Goal: Transaction & Acquisition: Book appointment/travel/reservation

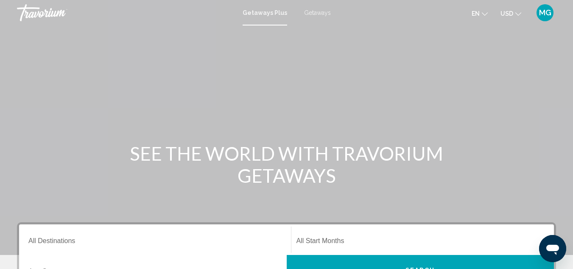
click at [314, 11] on span "Getaways" at bounding box center [317, 12] width 27 height 7
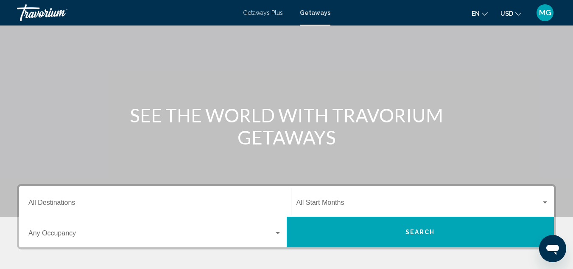
scroll to position [73, 0]
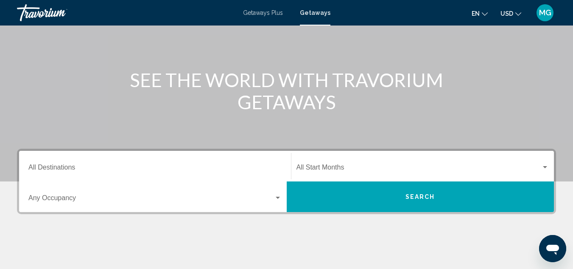
click at [137, 163] on div "Destination All Destinations" at bounding box center [154, 166] width 253 height 27
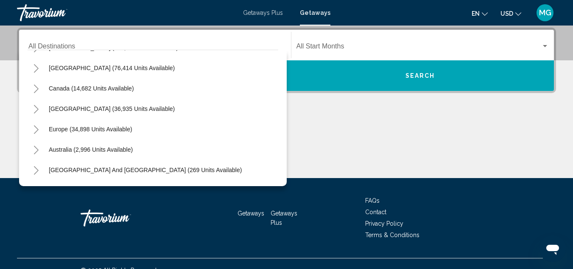
scroll to position [21, 0]
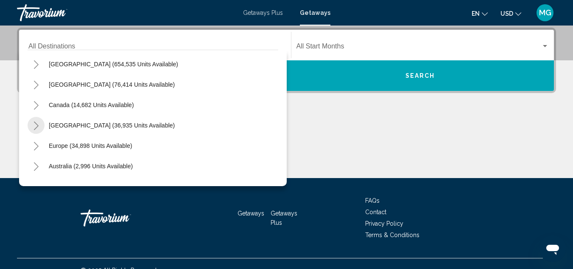
click at [35, 124] on icon "Toggle Caribbean & Atlantic Islands (36,935 units available)" at bounding box center [36, 125] width 6 height 8
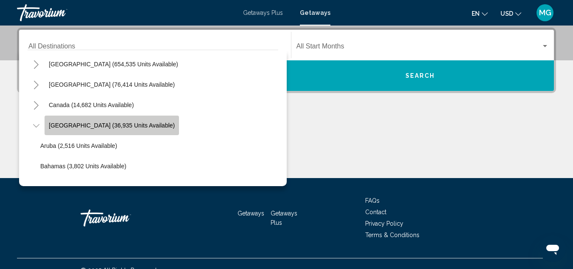
click at [84, 122] on span "[GEOGRAPHIC_DATA] (36,935 units available)" at bounding box center [112, 125] width 126 height 7
type input "**********"
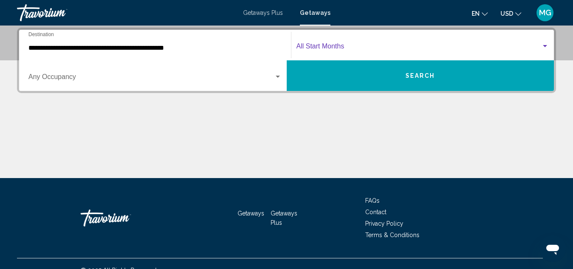
click at [341, 50] on span "Search widget" at bounding box center [419, 48] width 245 height 8
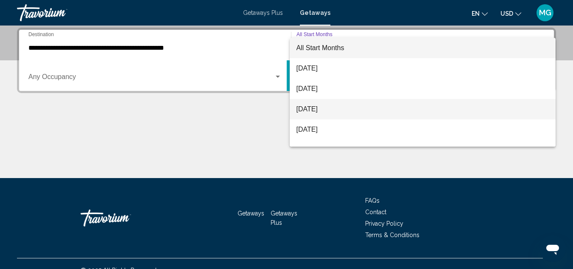
click at [333, 108] on span "[DATE]" at bounding box center [423, 109] width 253 height 20
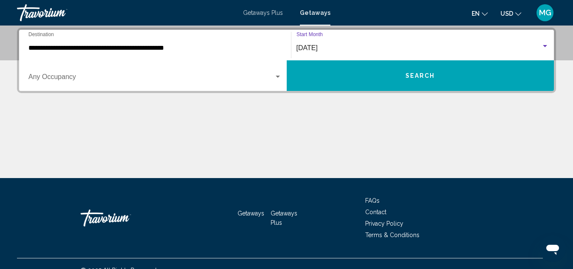
click at [120, 85] on div "Occupancy Any Occupancy" at bounding box center [154, 75] width 253 height 27
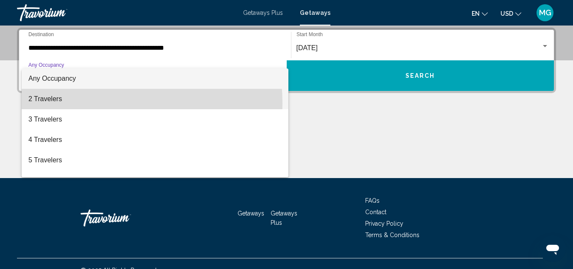
click at [85, 103] on span "2 Travelers" at bounding box center [154, 99] width 253 height 20
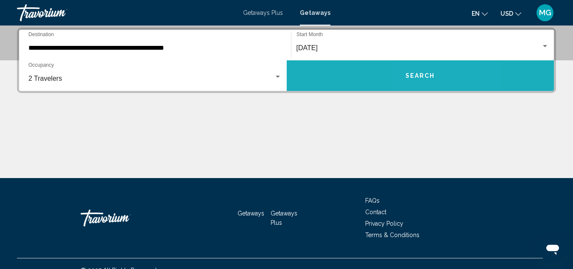
click at [439, 81] on button "Search" at bounding box center [421, 75] width 268 height 31
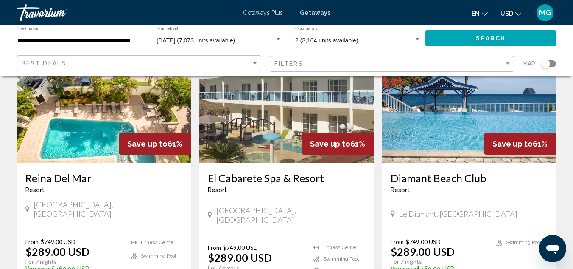
scroll to position [705, 0]
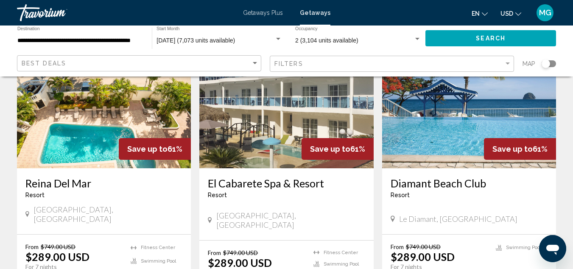
click at [425, 177] on h3 "Diamant Beach Club" at bounding box center [469, 183] width 157 height 13
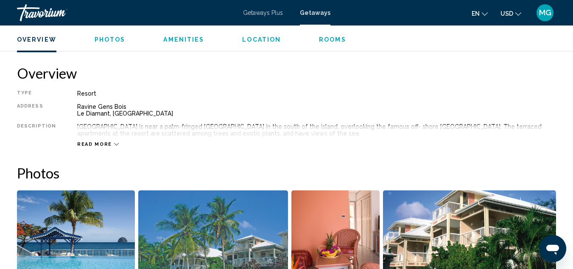
scroll to position [414, 0]
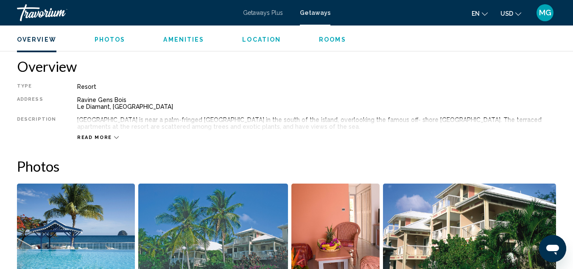
click at [102, 137] on span "Read more" at bounding box center [94, 137] width 35 height 6
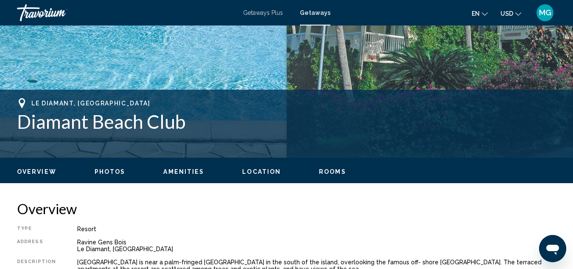
scroll to position [22, 0]
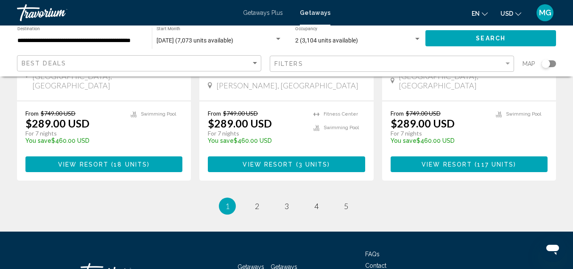
scroll to position [1161, 0]
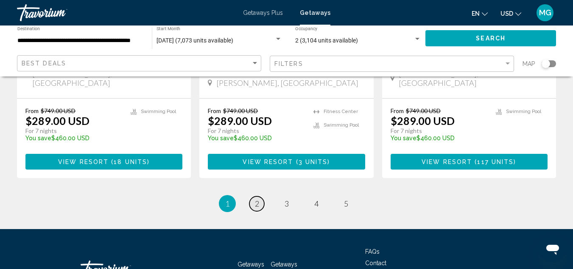
click at [256, 199] on span "2" at bounding box center [257, 203] width 4 height 9
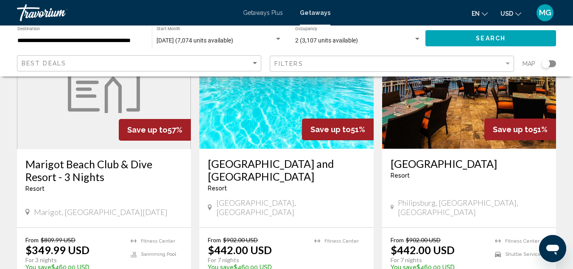
scroll to position [407, 0]
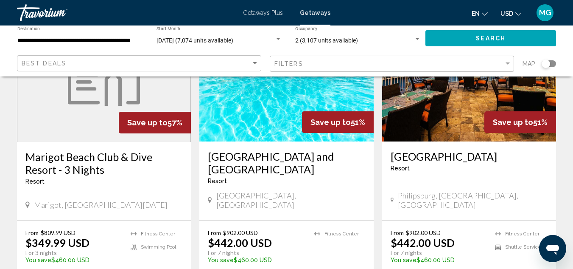
click at [448, 112] on img "Main content" at bounding box center [469, 74] width 174 height 136
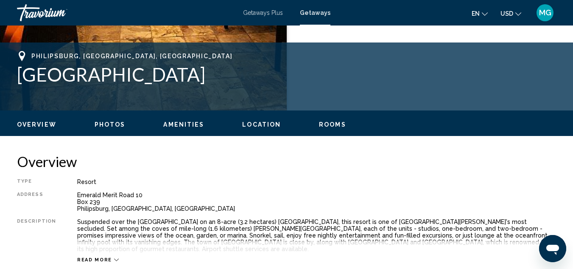
scroll to position [314, 0]
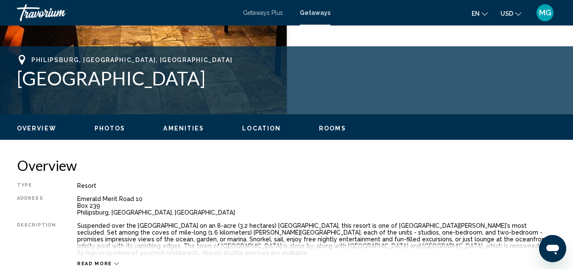
click at [112, 129] on span "Photos" at bounding box center [110, 128] width 31 height 7
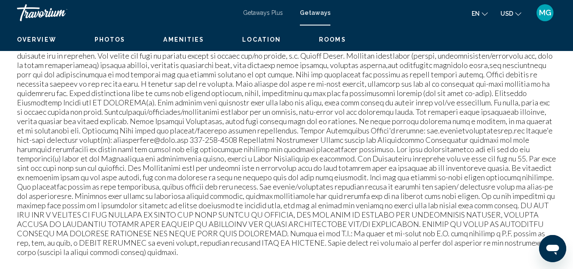
scroll to position [86, 0]
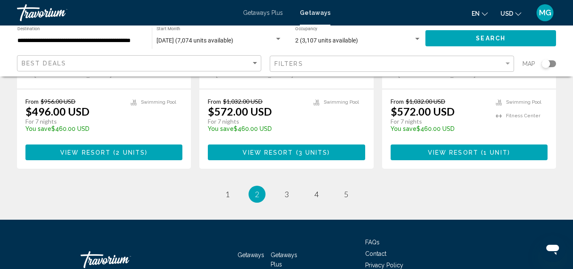
scroll to position [1197, 0]
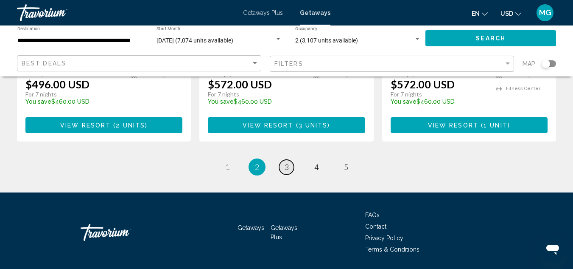
click at [287, 162] on span "3" at bounding box center [287, 166] width 4 height 9
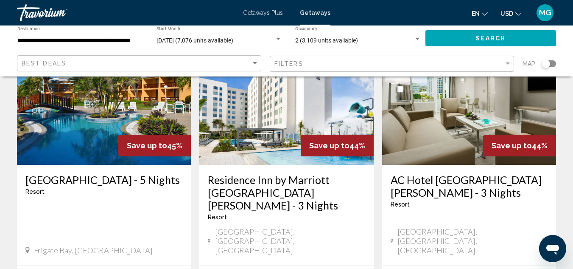
scroll to position [93, 0]
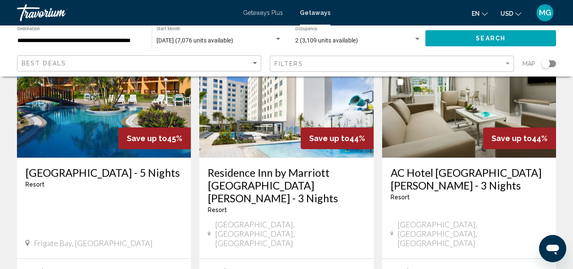
click at [100, 118] on img "Main content" at bounding box center [104, 90] width 174 height 136
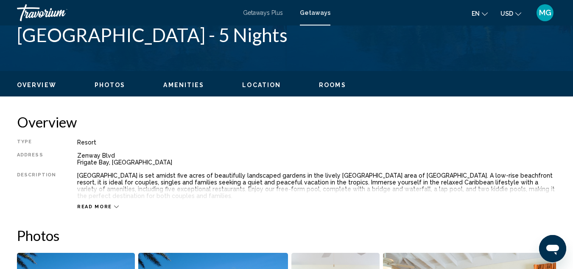
scroll to position [368, 0]
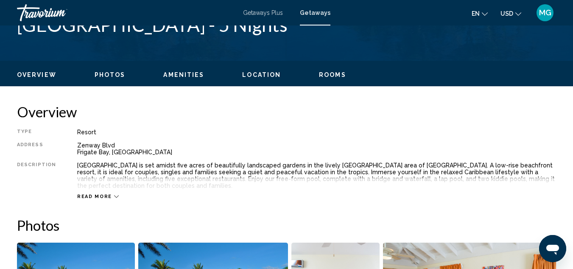
click at [92, 193] on span "Read more" at bounding box center [94, 196] width 35 height 6
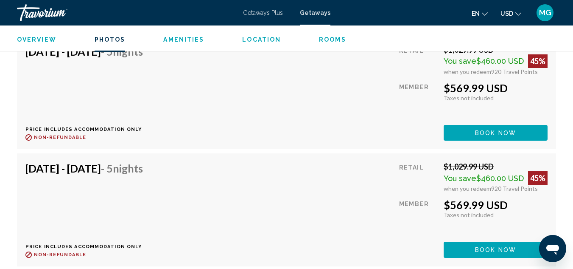
scroll to position [149, 0]
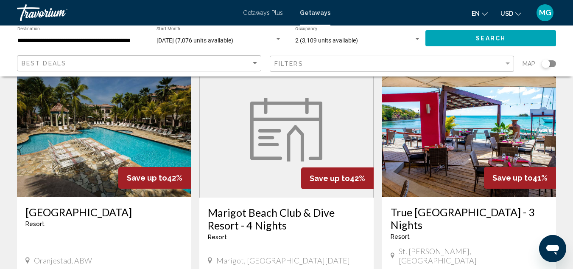
scroll to position [379, 0]
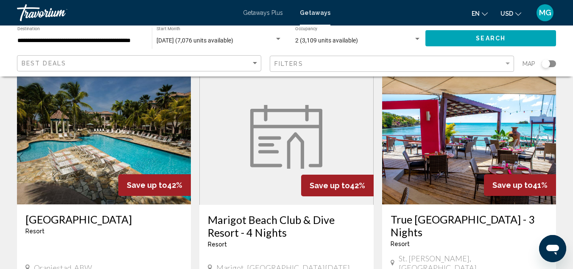
click at [440, 132] on img "Main content" at bounding box center [469, 136] width 174 height 136
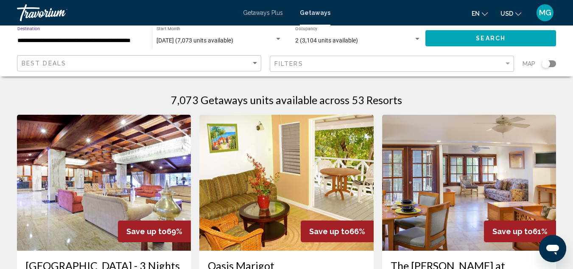
click at [78, 42] on input "**********" at bounding box center [80, 40] width 126 height 7
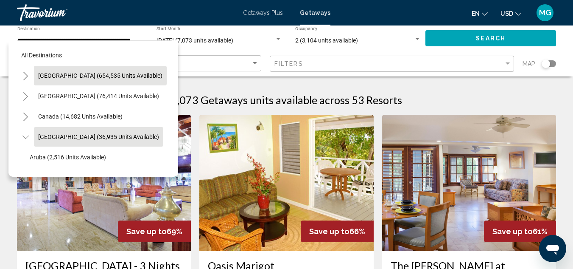
click at [88, 79] on button "[GEOGRAPHIC_DATA] (654,535 units available)" at bounding box center [100, 76] width 133 height 20
type input "**********"
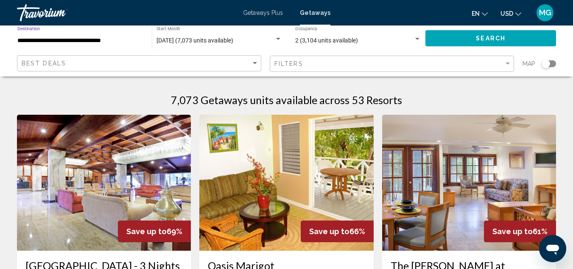
click at [489, 38] on span "Search" at bounding box center [491, 38] width 30 height 7
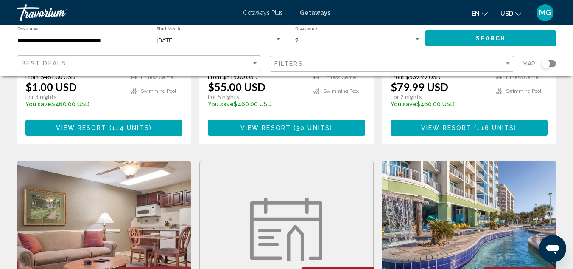
scroll to position [264, 0]
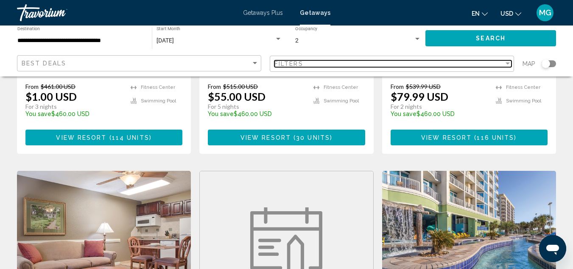
click at [507, 66] on div "Filter" at bounding box center [508, 63] width 8 height 7
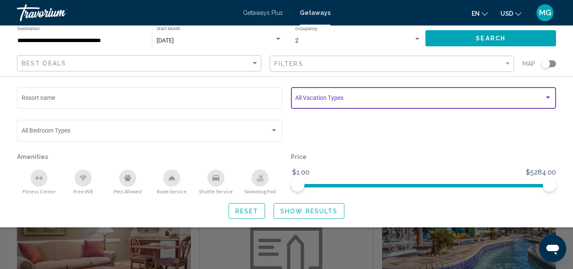
click at [545, 99] on div "Search widget" at bounding box center [548, 97] width 8 height 7
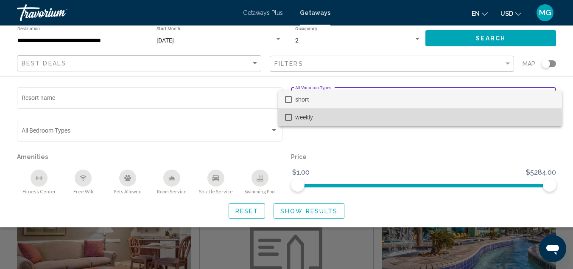
click at [288, 118] on mat-pseudo-checkbox at bounding box center [288, 117] width 7 height 7
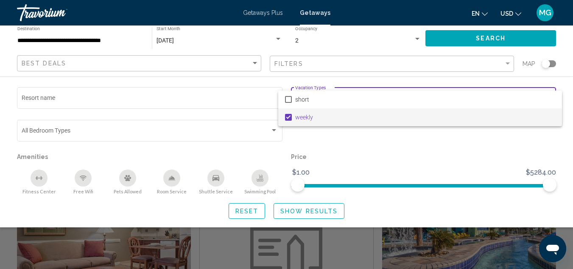
click at [293, 212] on div at bounding box center [286, 134] width 573 height 269
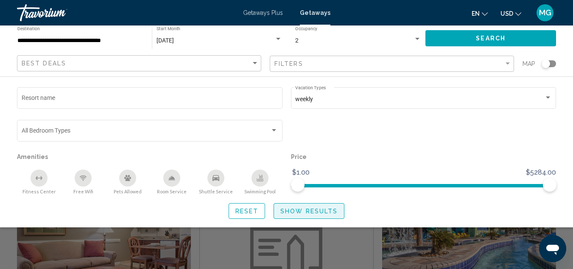
click at [308, 209] on span "Show Results" at bounding box center [308, 210] width 57 height 7
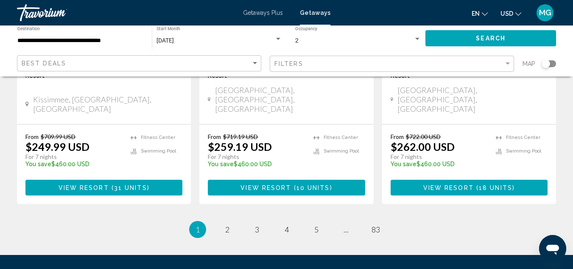
scroll to position [1153, 0]
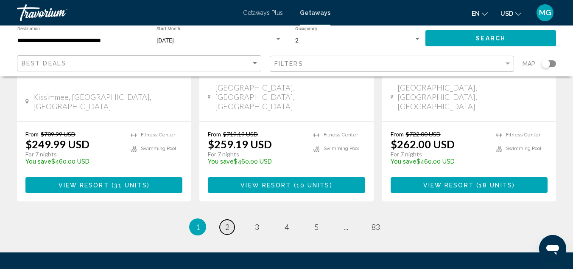
click at [225, 222] on span "2" at bounding box center [227, 226] width 4 height 9
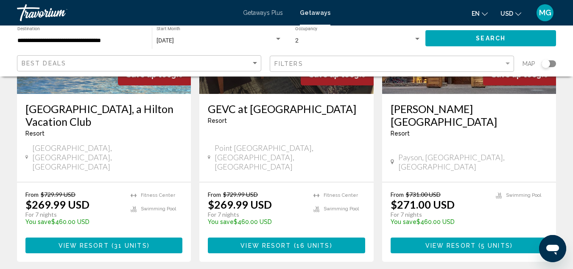
scroll to position [1098, 0]
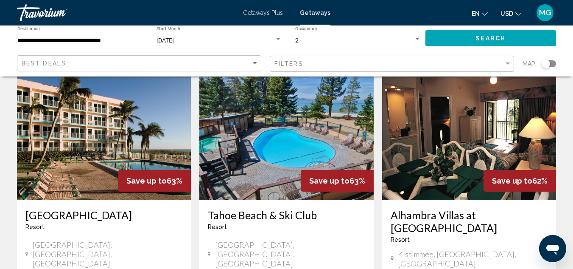
scroll to position [46, 0]
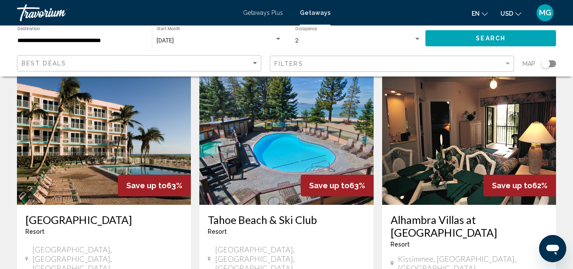
click at [113, 160] on img "Main content" at bounding box center [104, 137] width 174 height 136
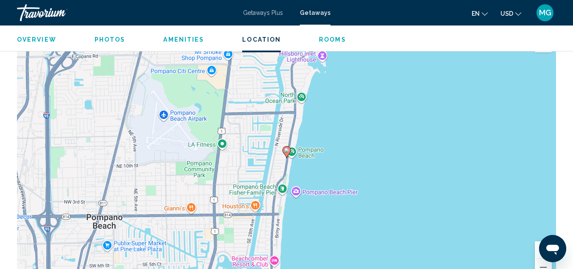
scroll to position [1369, 0]
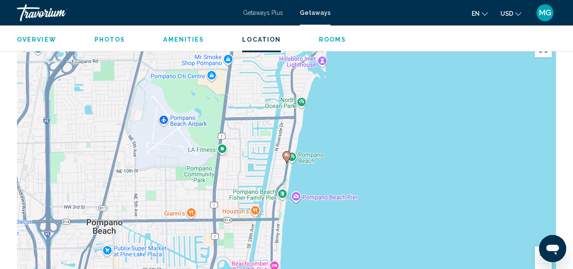
click at [541, 263] on button "Zoom out" at bounding box center [543, 271] width 17 height 17
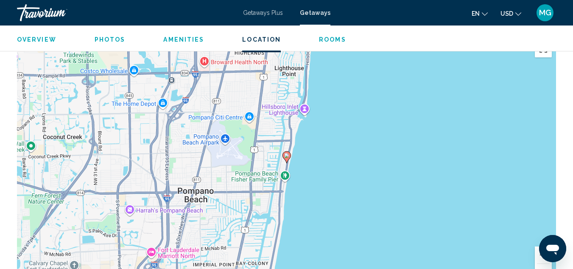
click at [541, 263] on button "Zoom out" at bounding box center [543, 271] width 17 height 17
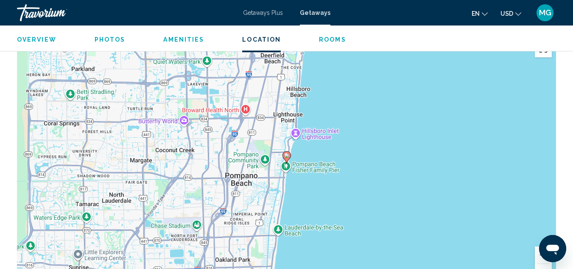
click at [541, 263] on button "Zoom out" at bounding box center [543, 271] width 17 height 17
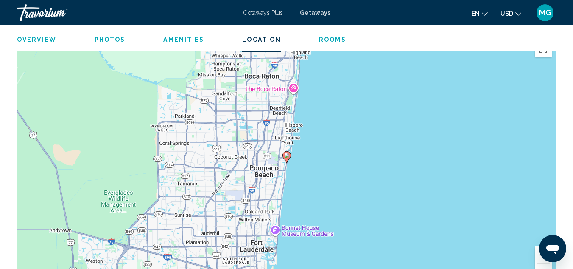
click at [541, 263] on button "Zoom out" at bounding box center [543, 271] width 17 height 17
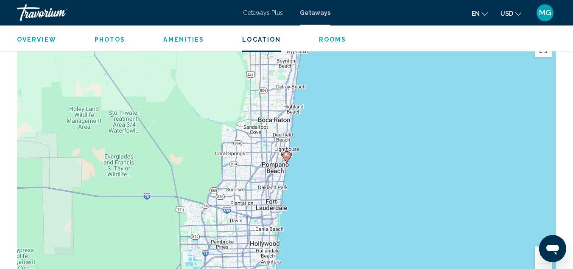
click at [541, 263] on button "Zoom out" at bounding box center [543, 271] width 17 height 17
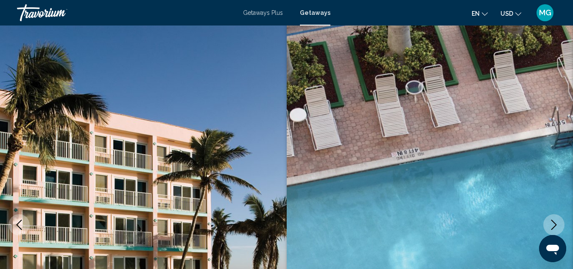
scroll to position [0, 0]
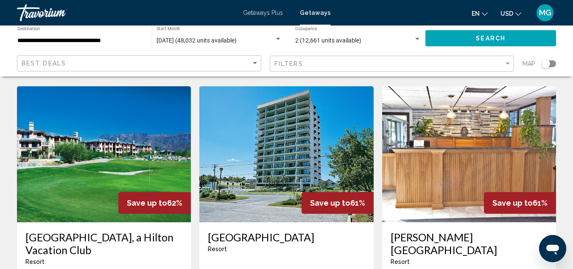
scroll to position [983, 0]
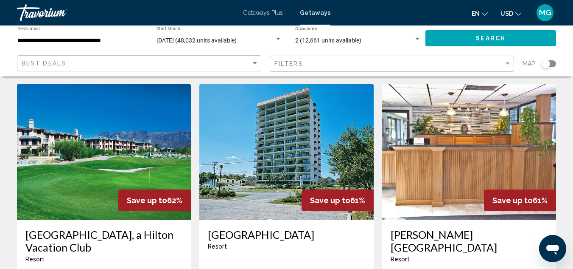
click at [61, 228] on h3 "[GEOGRAPHIC_DATA], a Hilton Vacation Club" at bounding box center [103, 240] width 157 height 25
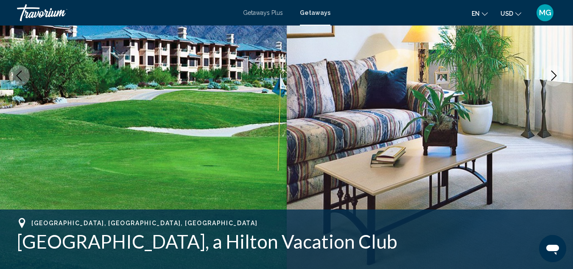
scroll to position [129, 0]
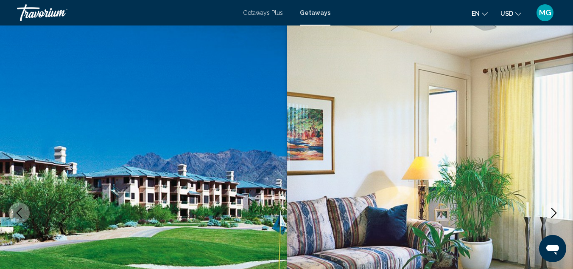
scroll to position [11, 0]
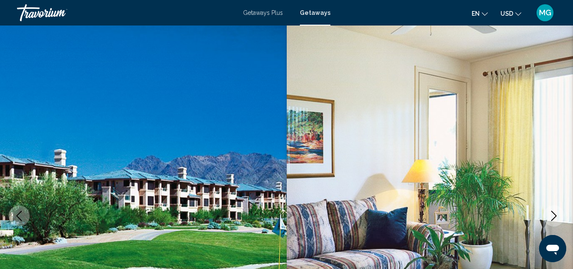
click at [556, 213] on icon "Next image" at bounding box center [554, 215] width 10 height 10
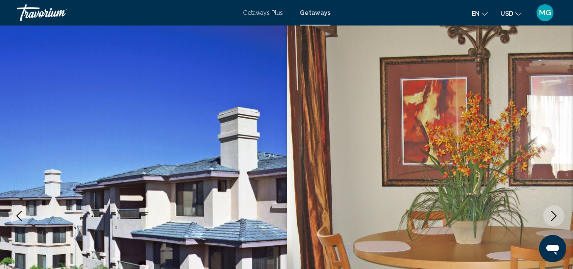
click at [556, 213] on icon "Next image" at bounding box center [554, 215] width 10 height 10
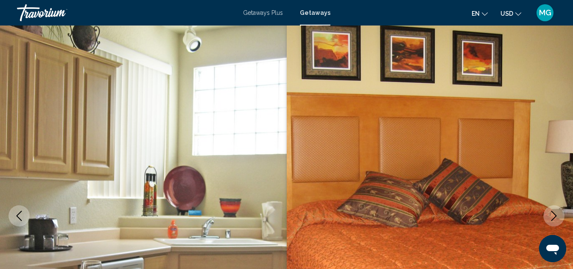
click at [556, 213] on icon "Next image" at bounding box center [554, 215] width 10 height 10
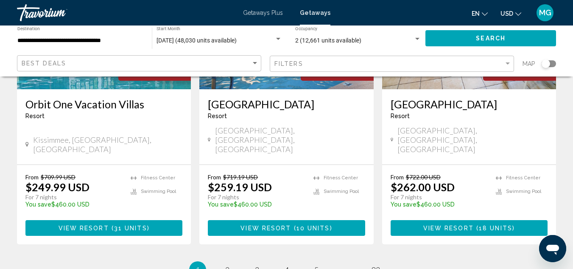
scroll to position [1153, 0]
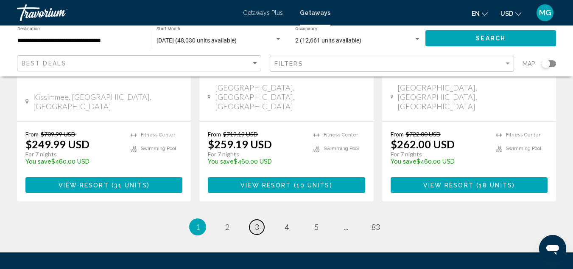
click at [258, 222] on span "3" at bounding box center [257, 226] width 4 height 9
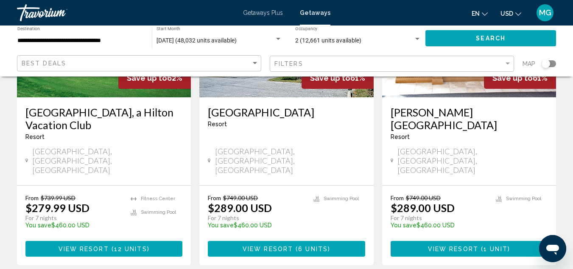
scroll to position [1125, 0]
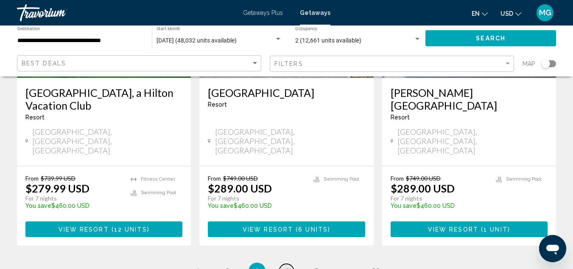
click at [286, 266] on span "4" at bounding box center [287, 270] width 4 height 9
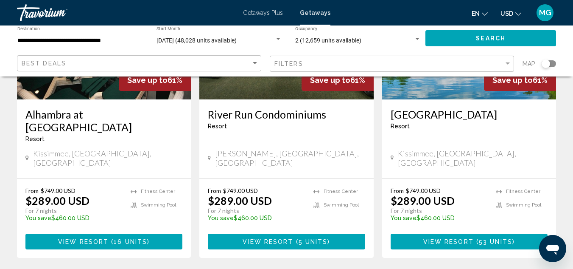
scroll to position [1146, 0]
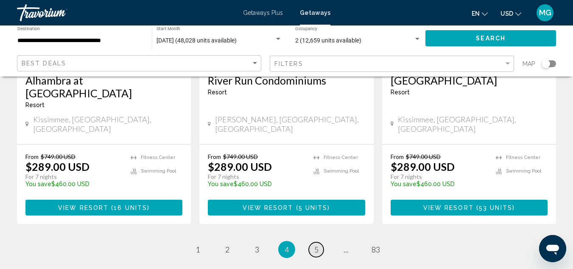
click at [314, 244] on span "5" at bounding box center [316, 248] width 4 height 9
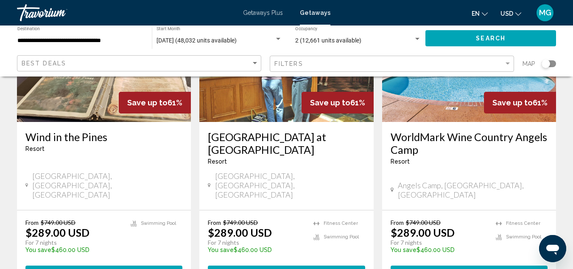
scroll to position [1079, 0]
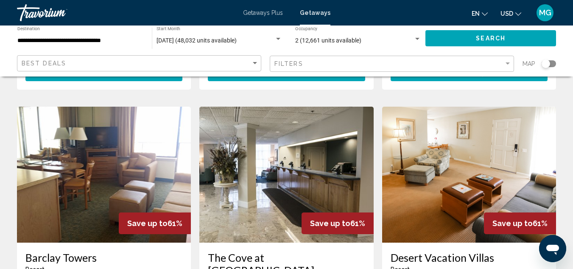
scroll to position [361, 0]
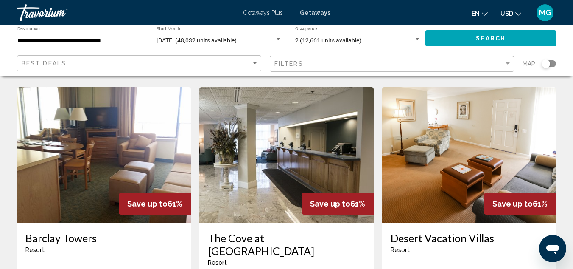
click at [270, 120] on img "Main content" at bounding box center [286, 155] width 174 height 136
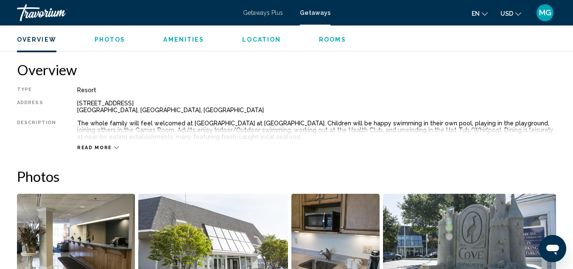
scroll to position [406, 0]
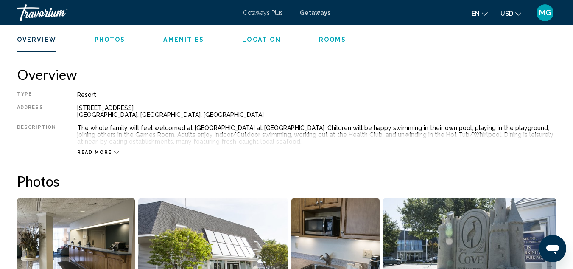
click at [92, 151] on span "Read more" at bounding box center [94, 152] width 35 height 6
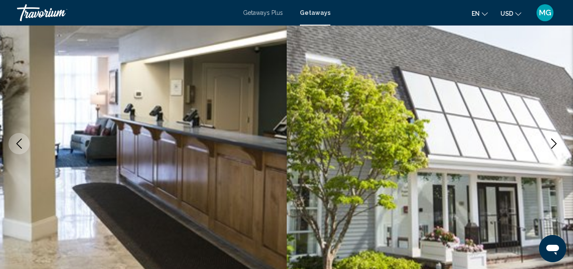
scroll to position [0, 0]
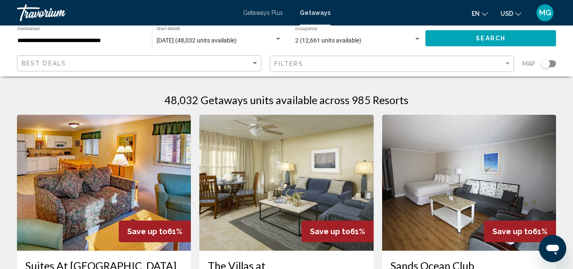
click at [92, 42] on input "**********" at bounding box center [80, 40] width 126 height 7
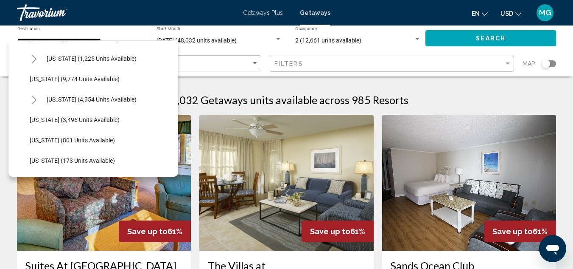
scroll to position [368, 0]
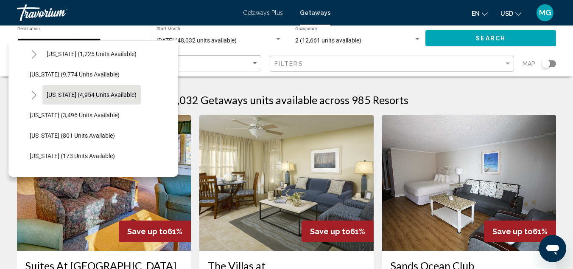
click at [88, 93] on span "Massachusetts (4,954 units available)" at bounding box center [92, 94] width 90 height 7
type input "**********"
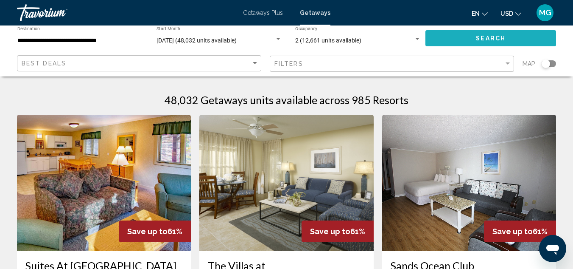
click at [512, 36] on button "Search" at bounding box center [491, 38] width 131 height 16
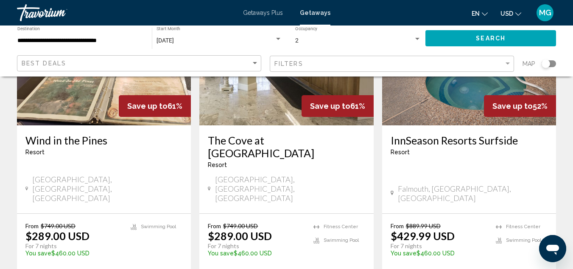
scroll to position [1069, 0]
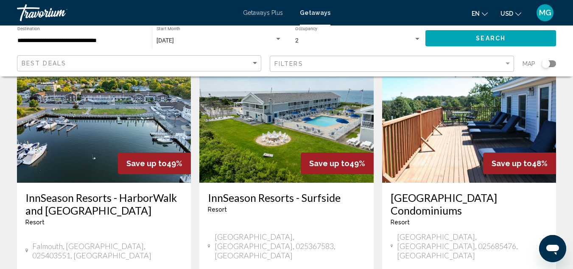
scroll to position [73, 0]
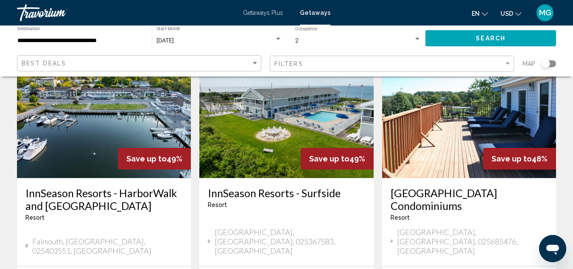
click at [101, 130] on img "Main content" at bounding box center [104, 110] width 174 height 136
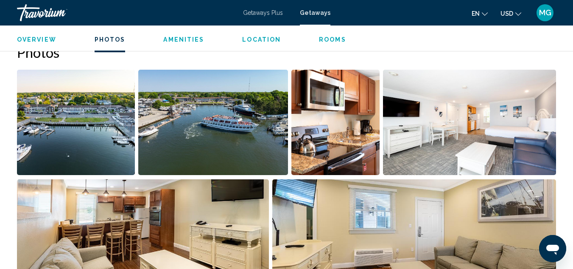
scroll to position [531, 0]
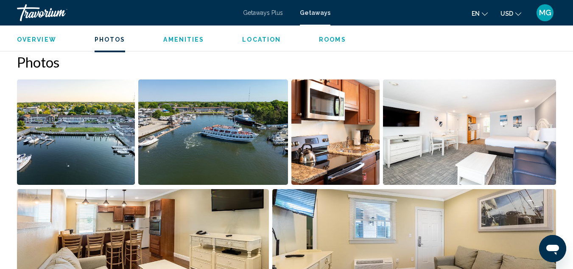
click at [87, 142] on img "Open full-screen image slider" at bounding box center [76, 131] width 118 height 105
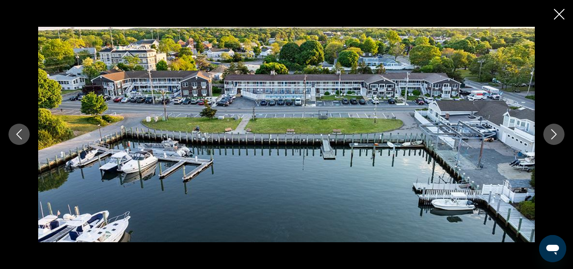
click at [555, 133] on icon "Next image" at bounding box center [555, 134] width 6 height 10
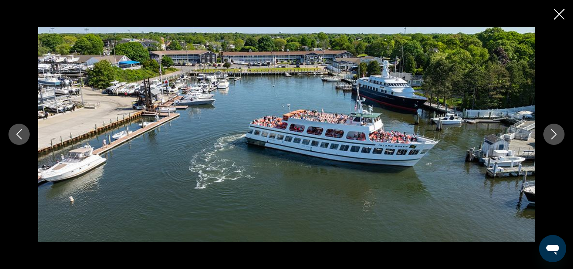
click at [555, 133] on icon "Next image" at bounding box center [555, 134] width 6 height 10
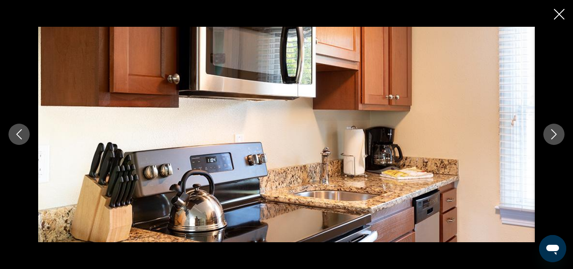
click at [555, 133] on icon "Next image" at bounding box center [555, 134] width 6 height 10
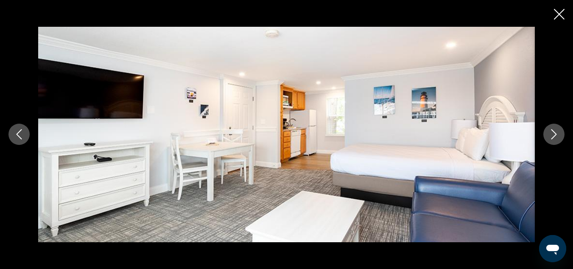
click at [555, 133] on icon "Next image" at bounding box center [555, 134] width 6 height 10
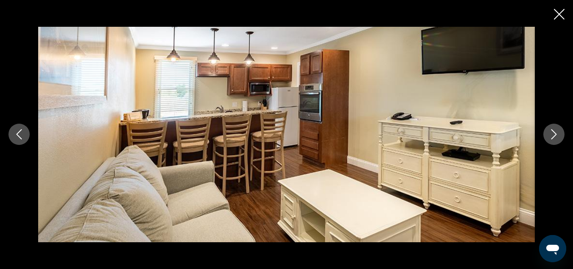
click at [555, 133] on icon "Next image" at bounding box center [555, 134] width 6 height 10
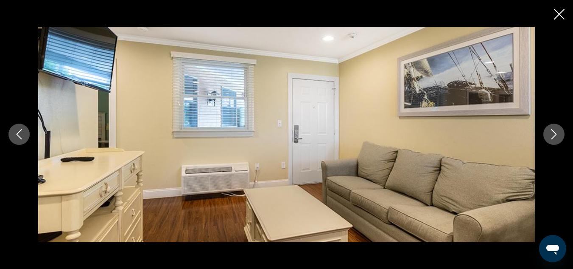
click at [555, 133] on icon "Next image" at bounding box center [555, 134] width 6 height 10
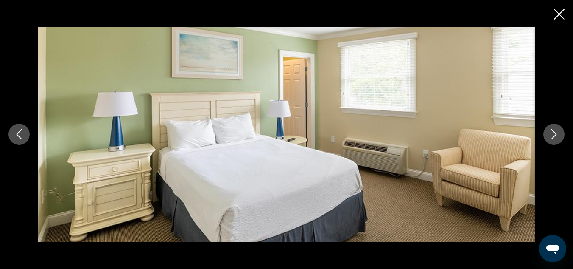
click at [555, 133] on icon "Next image" at bounding box center [555, 134] width 6 height 10
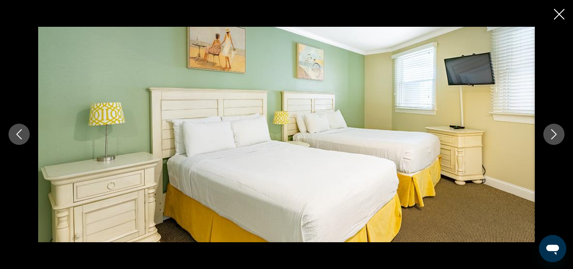
click at [555, 133] on icon "Next image" at bounding box center [555, 134] width 6 height 10
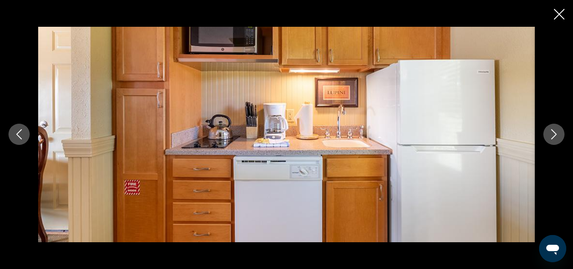
click at [555, 133] on icon "Next image" at bounding box center [555, 134] width 6 height 10
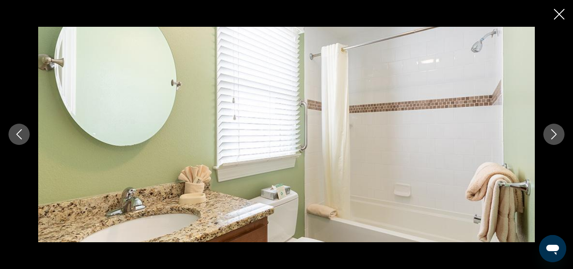
click at [555, 133] on icon "Next image" at bounding box center [555, 134] width 6 height 10
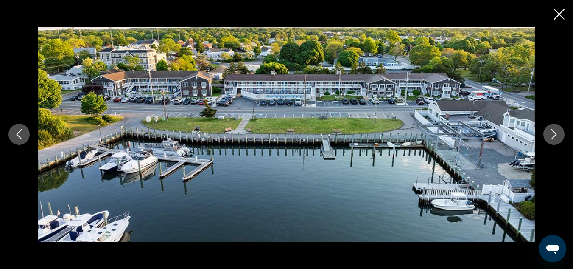
click at [560, 16] on icon "Close slideshow" at bounding box center [559, 14] width 11 height 11
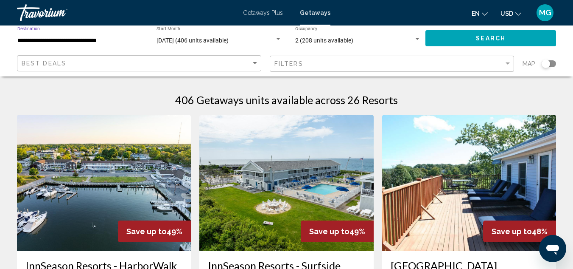
click at [78, 38] on input "**********" at bounding box center [80, 40] width 126 height 7
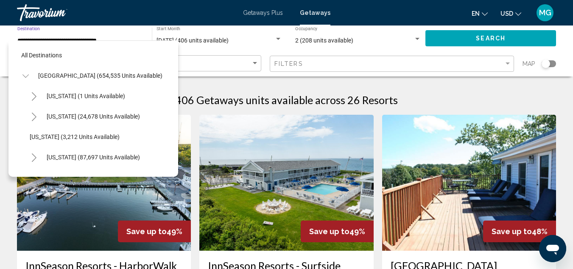
scroll to position [359, 0]
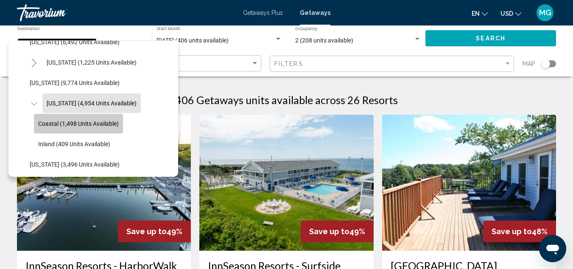
click at [70, 127] on button "Coastal (1,498 units available)" at bounding box center [78, 124] width 89 height 20
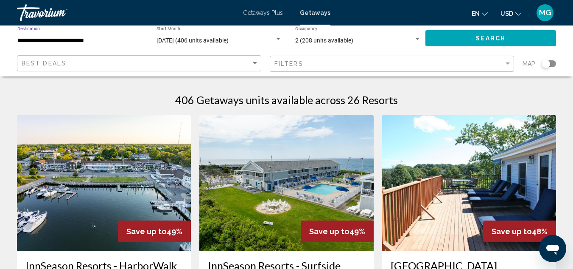
click at [477, 39] on span "Search" at bounding box center [491, 38] width 30 height 7
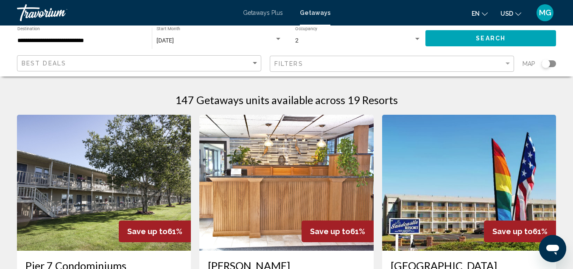
click at [43, 36] on div "**********" at bounding box center [80, 38] width 126 height 23
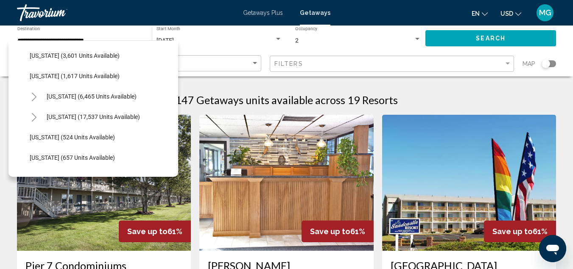
scroll to position [620, 0]
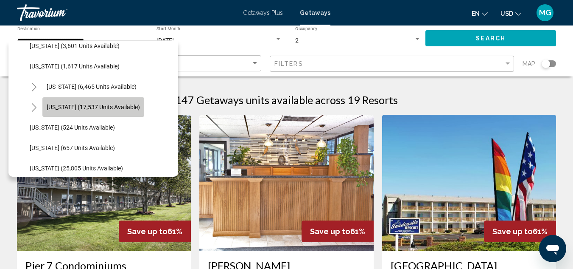
click at [96, 108] on span "North Carolina (17,537 units available)" at bounding box center [93, 107] width 93 height 7
type input "**********"
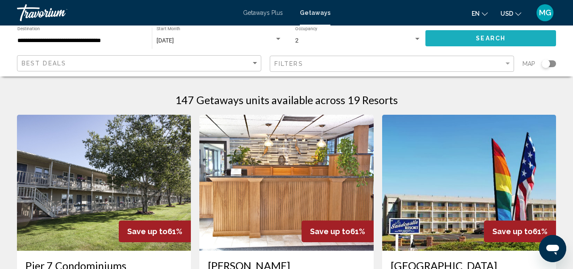
click at [504, 36] on span "Search" at bounding box center [491, 38] width 30 height 7
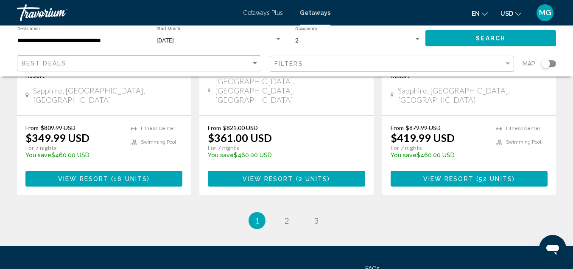
scroll to position [1178, 0]
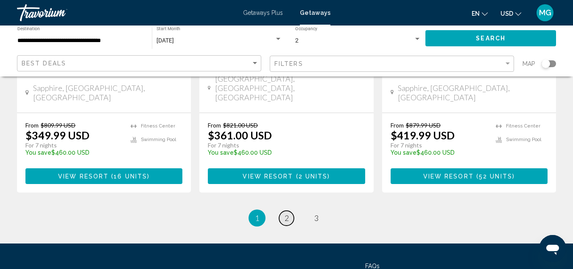
click at [286, 213] on span "2" at bounding box center [287, 217] width 4 height 9
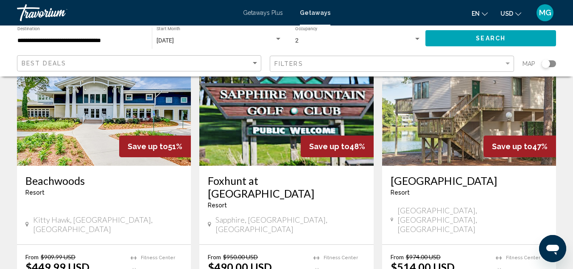
scroll to position [87, 0]
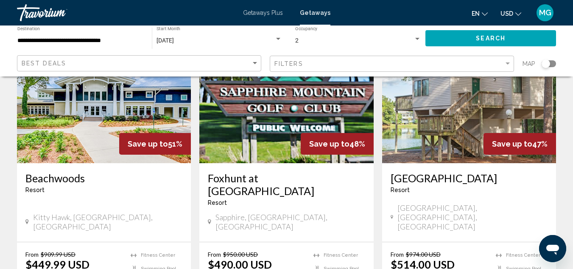
click at [92, 123] on img "Main content" at bounding box center [104, 95] width 174 height 136
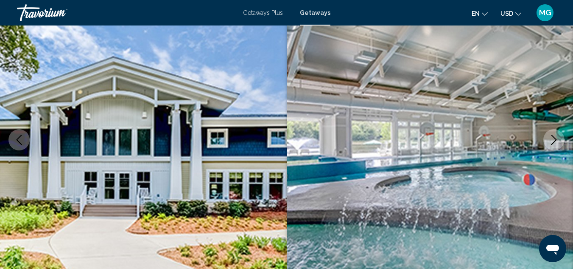
scroll to position [93, 0]
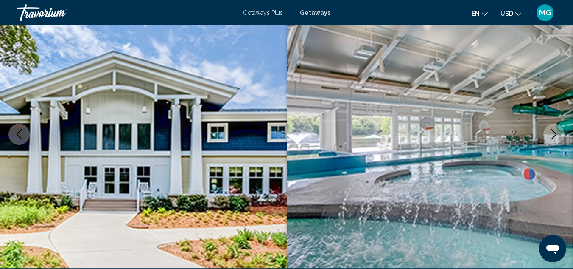
click at [554, 134] on icon "Next image" at bounding box center [554, 134] width 10 height 10
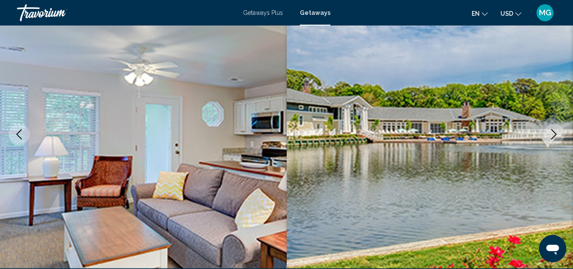
click at [554, 134] on icon "Next image" at bounding box center [554, 134] width 10 height 10
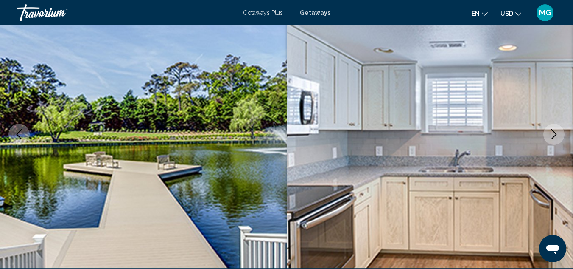
click at [554, 134] on icon "Next image" at bounding box center [554, 134] width 10 height 10
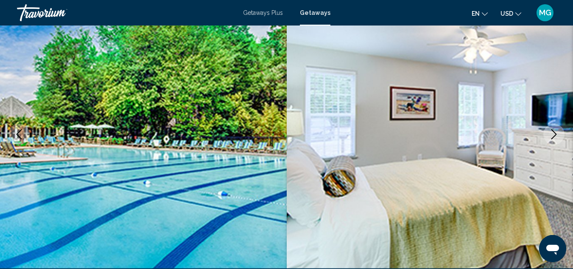
click at [554, 134] on icon "Next image" at bounding box center [554, 134] width 10 height 10
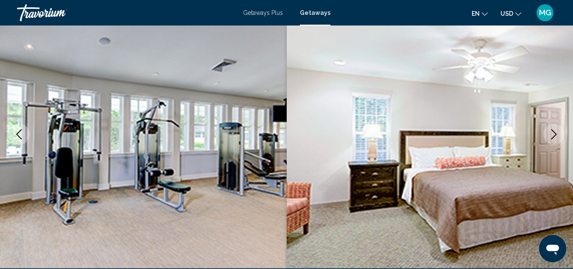
click at [554, 134] on icon "Next image" at bounding box center [554, 134] width 10 height 10
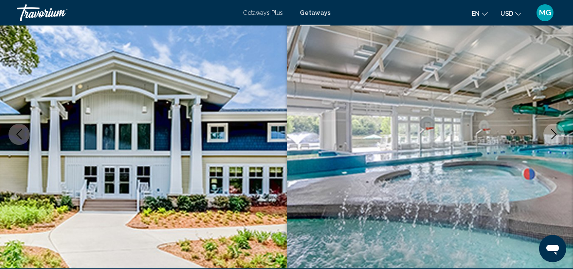
scroll to position [0, 0]
